Goal: Navigation & Orientation: Find specific page/section

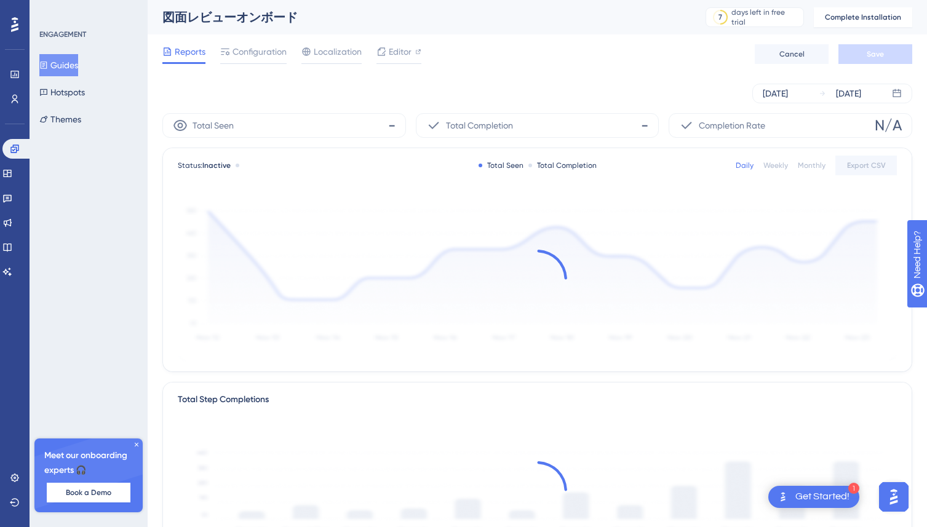
click at [16, 27] on icon at bounding box center [14, 25] width 7 height 16
